Goal: Transaction & Acquisition: Book appointment/travel/reservation

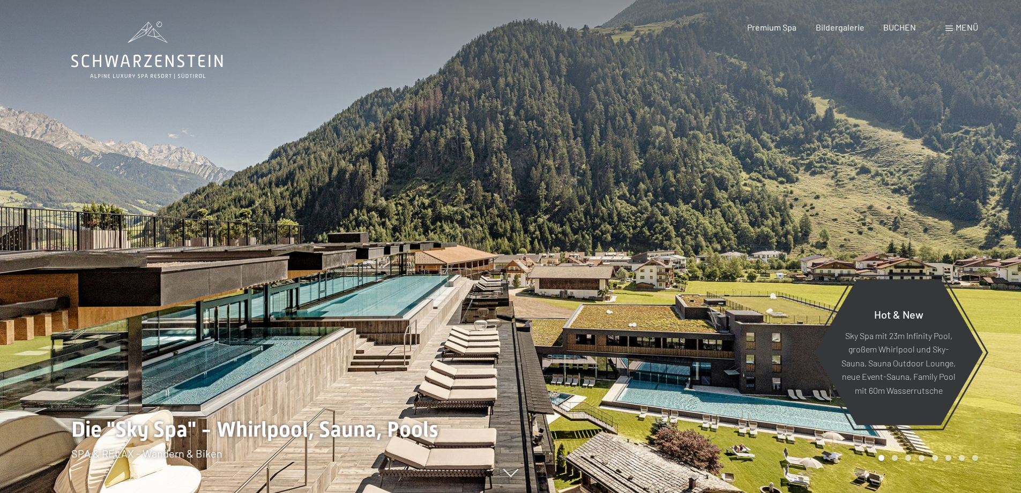
click at [951, 29] on span at bounding box center [949, 28] width 8 height 5
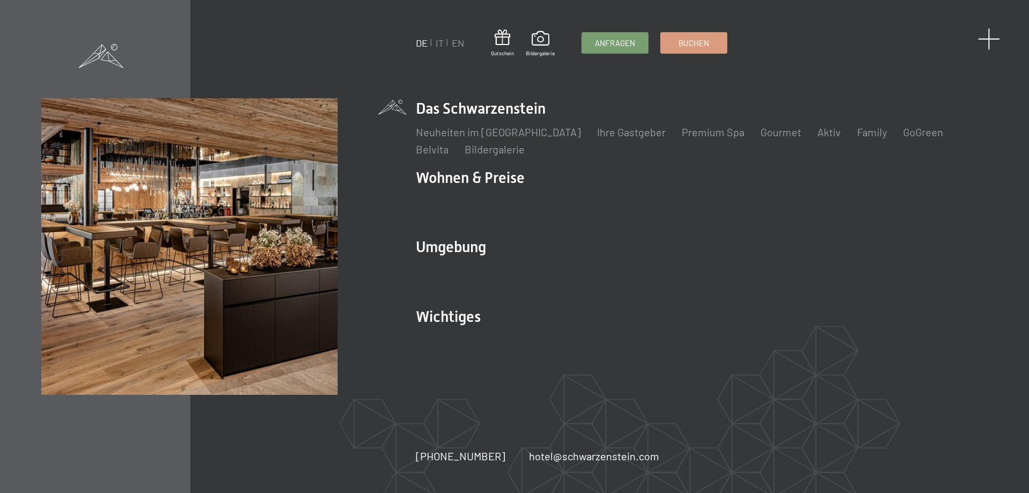
click at [984, 37] on span at bounding box center [989, 39] width 22 height 22
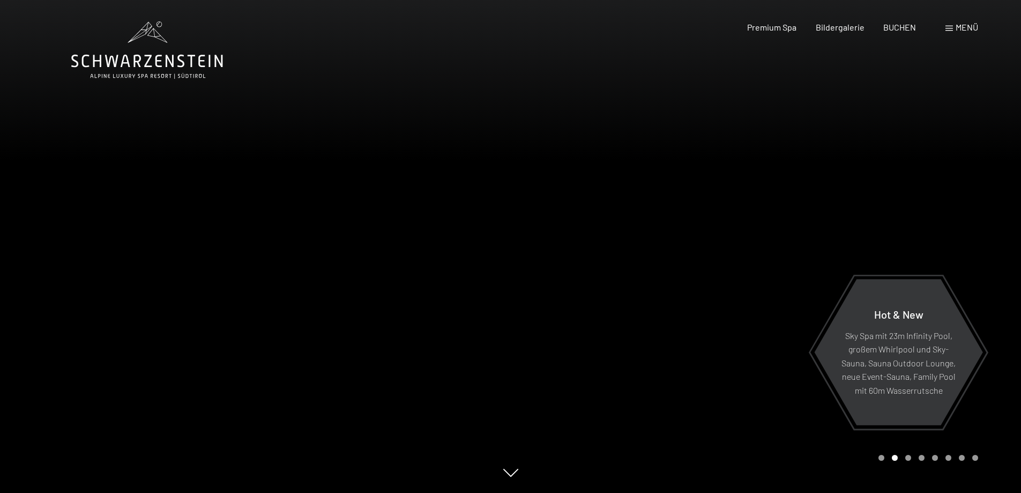
click at [956, 24] on span "Menü" at bounding box center [967, 27] width 23 height 10
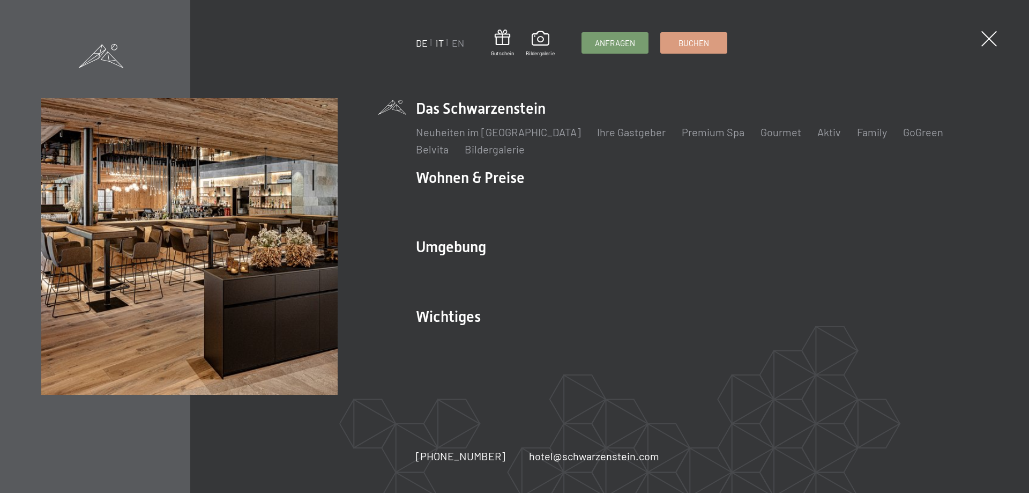
click at [441, 41] on link "IT" at bounding box center [440, 43] width 8 height 12
click at [441, 44] on link "IT" at bounding box center [440, 43] width 8 height 12
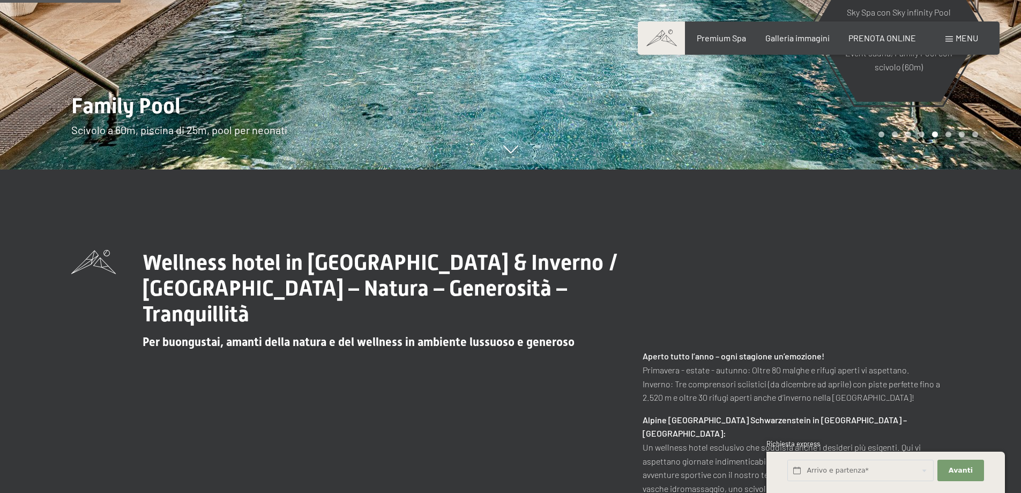
scroll to position [268, 0]
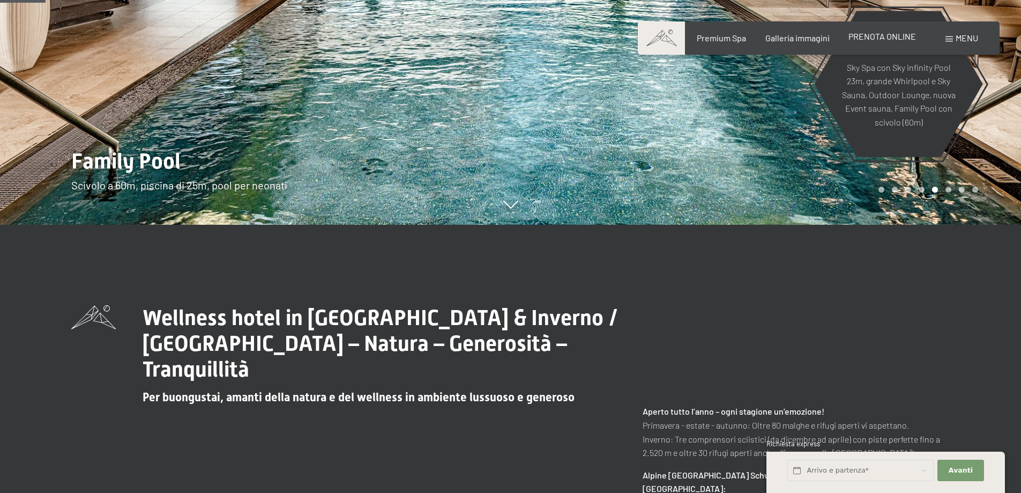
click at [898, 42] on div "PRENOTA ONLINE" at bounding box center [882, 37] width 68 height 12
click at [896, 38] on span "PRENOTA ONLINE" at bounding box center [882, 36] width 68 height 10
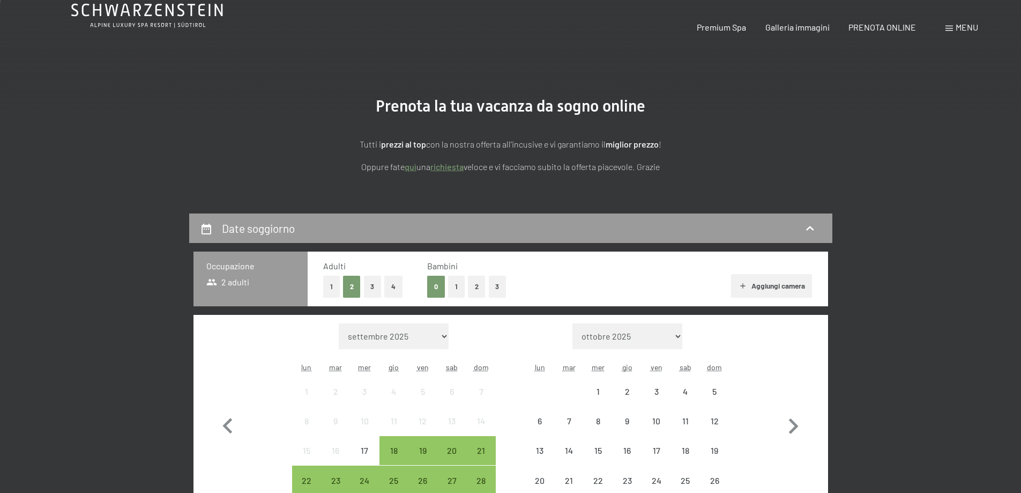
scroll to position [178, 0]
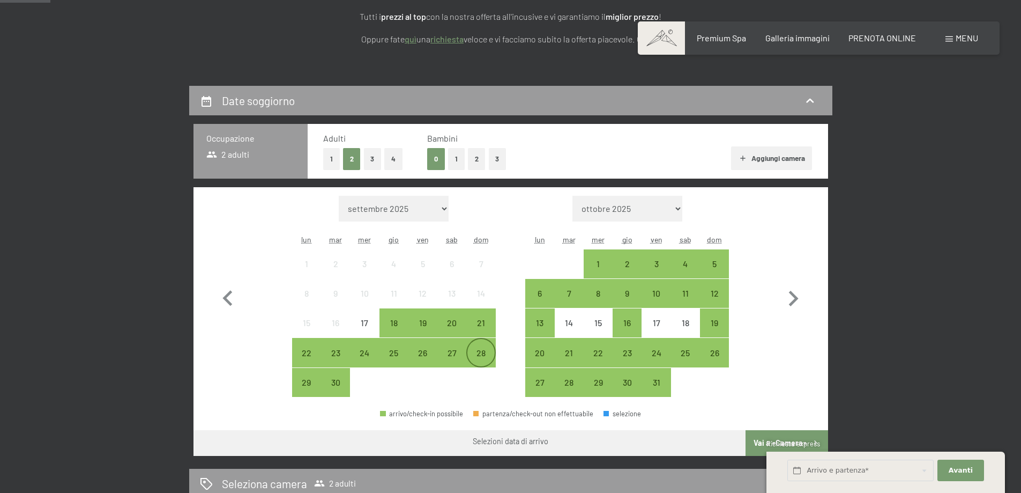
click at [476, 352] on div "28" at bounding box center [480, 361] width 27 height 27
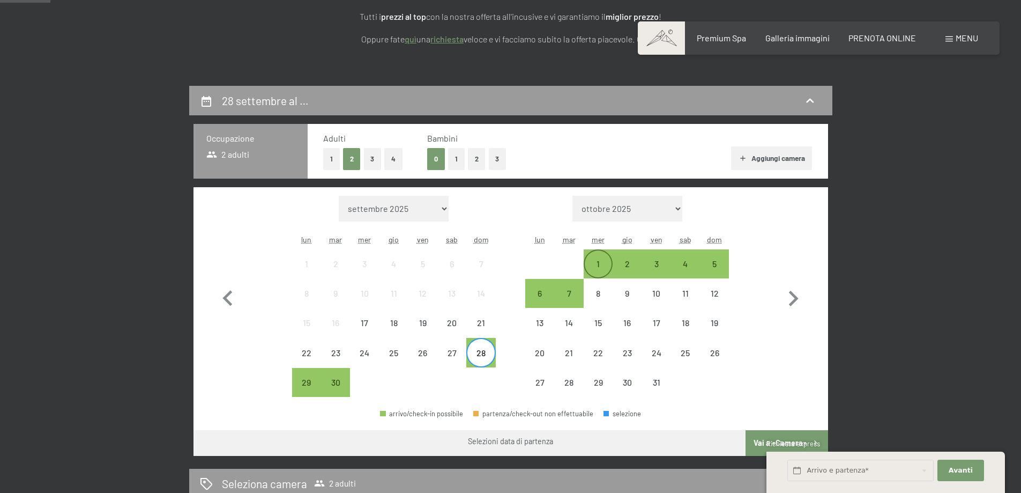
click at [600, 266] on div "1" at bounding box center [598, 272] width 27 height 27
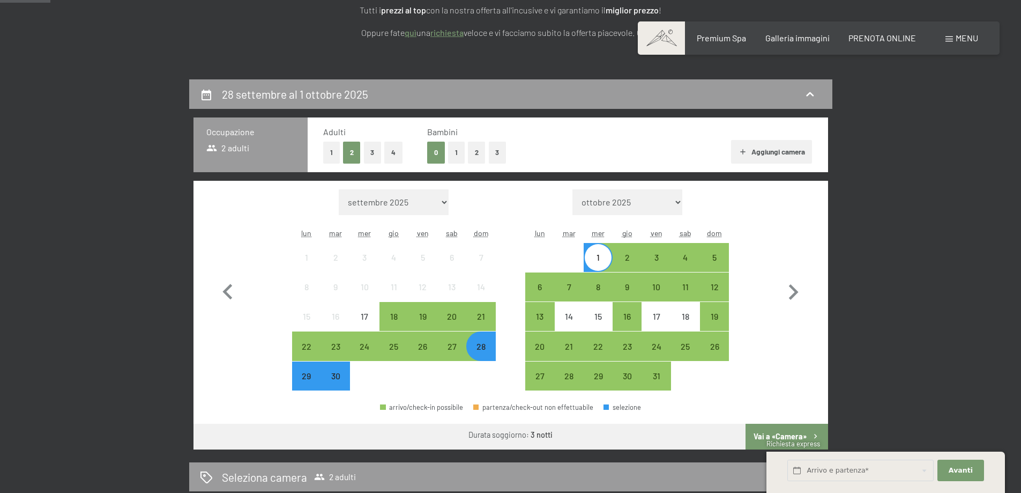
scroll to position [357, 0]
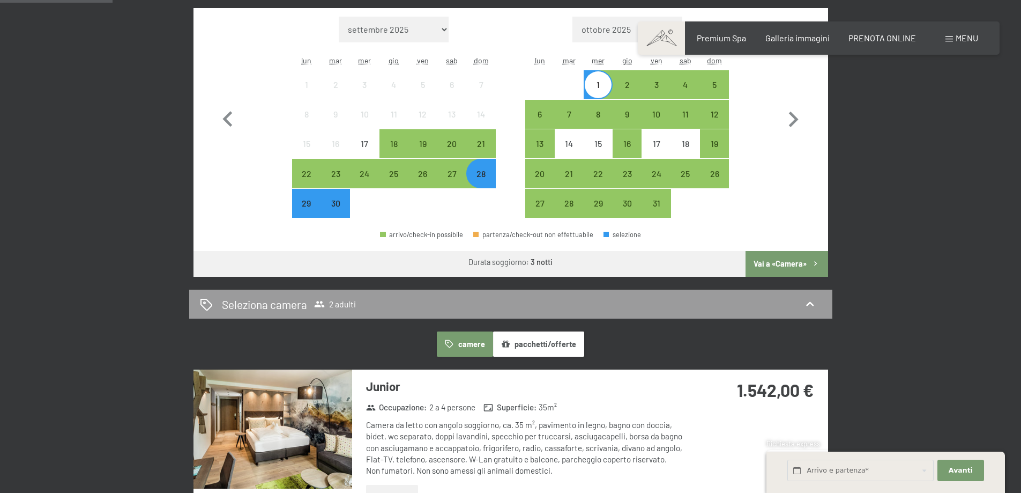
click at [804, 261] on button "Vai a «Camera»" at bounding box center [787, 264] width 82 height 26
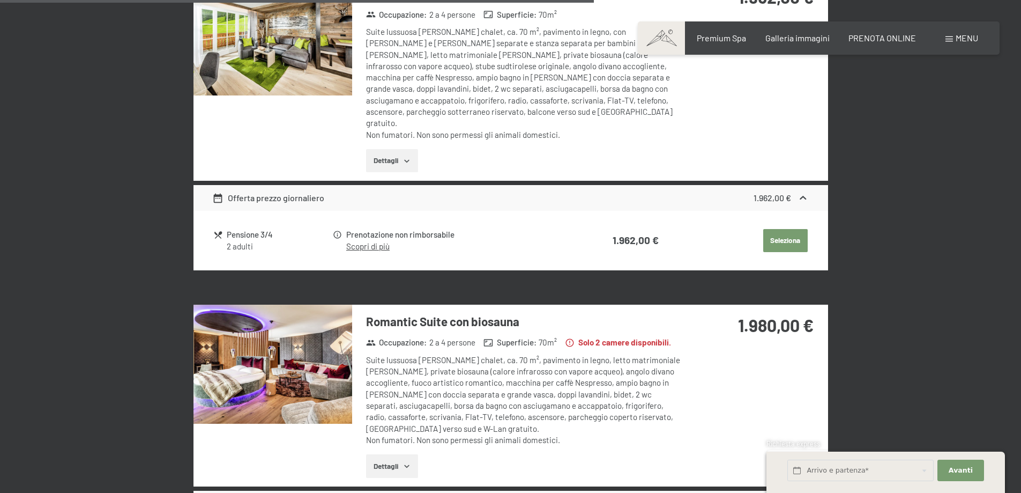
scroll to position [1693, 0]
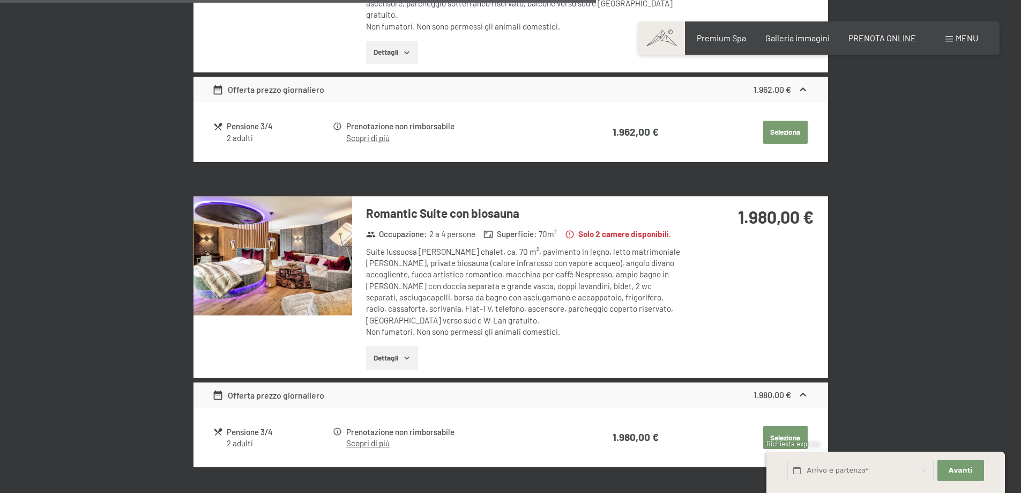
click at [413, 346] on button "Dettagli" at bounding box center [392, 358] width 52 height 24
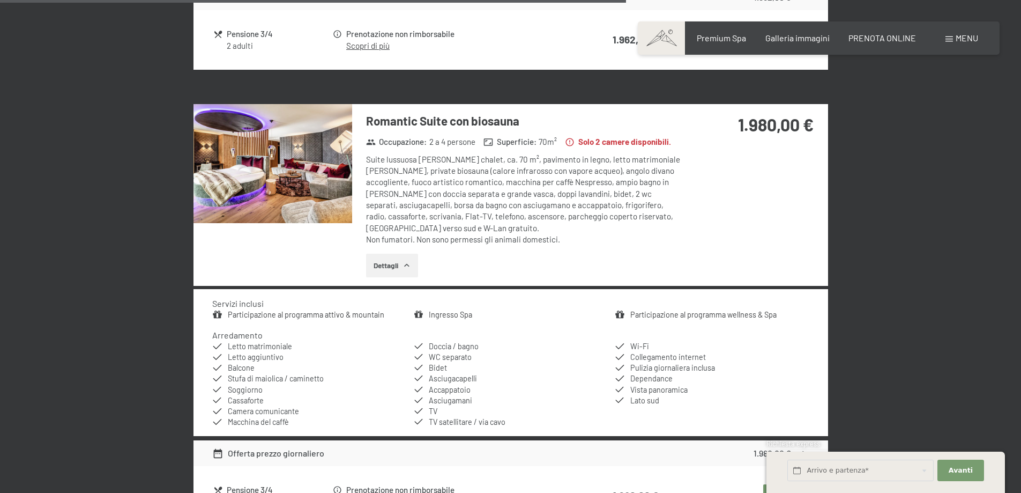
scroll to position [1872, 0]
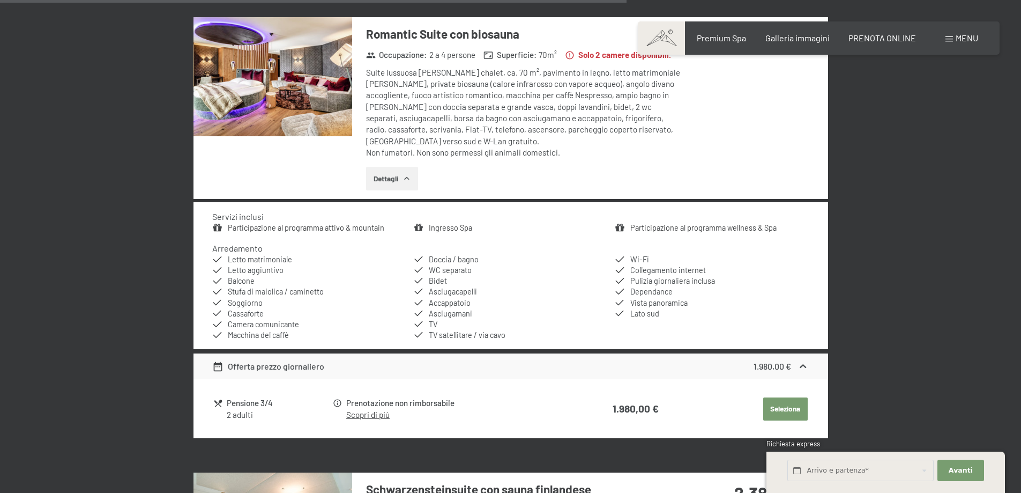
click at [770, 397] on button "Seleziona" at bounding box center [785, 409] width 44 height 24
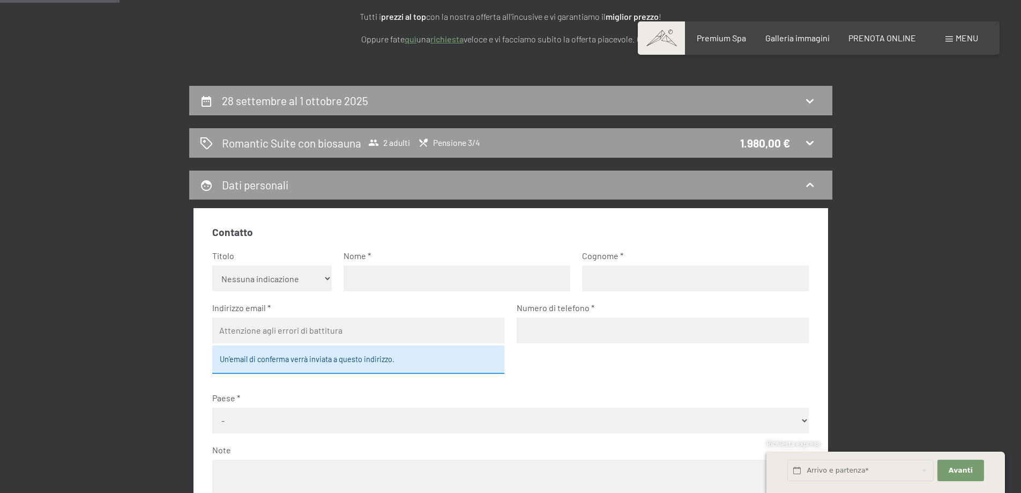
scroll to position [0, 0]
